Goal: Task Accomplishment & Management: Complete application form

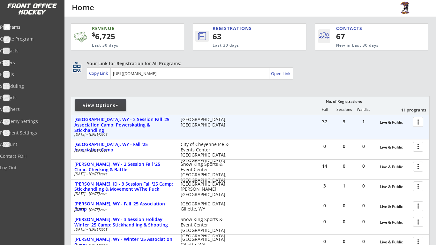
click at [420, 124] on div at bounding box center [418, 121] width 11 height 11
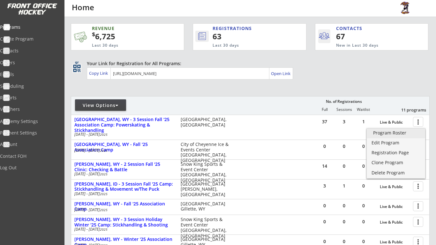
click at [404, 136] on link "Program Roster" at bounding box center [395, 133] width 58 height 10
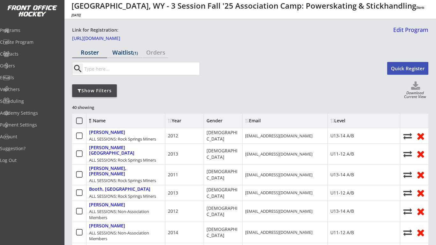
click at [133, 55] on div "Waitlist (1)" at bounding box center [124, 52] width 35 height 6
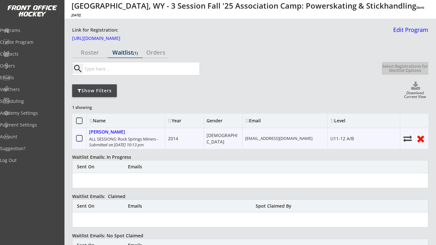
click at [406, 140] on use at bounding box center [407, 138] width 9 height 6
select select ""Register Player - No Payment""
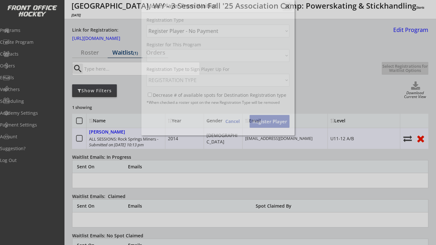
select select ""1348695171700984260__LOOKUP__1750437305996x921912304186425300""
select select ""1348695171700984260__LOOKUP__1750436831479x585061146860191700""
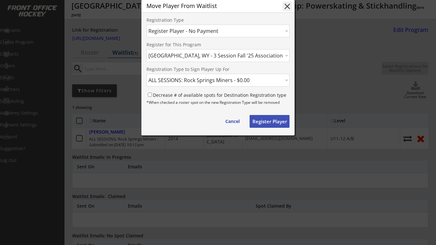
click at [260, 128] on button "Register Player" at bounding box center [269, 121] width 40 height 13
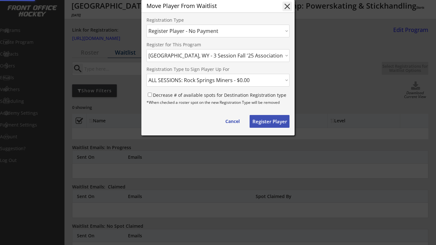
select select ""PLACEHOLDER_1427118222253""
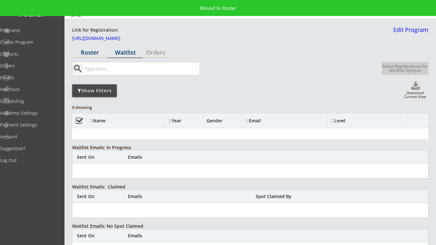
click at [83, 54] on div "Roster" at bounding box center [89, 52] width 35 height 6
